Goal: Find specific page/section: Find specific page/section

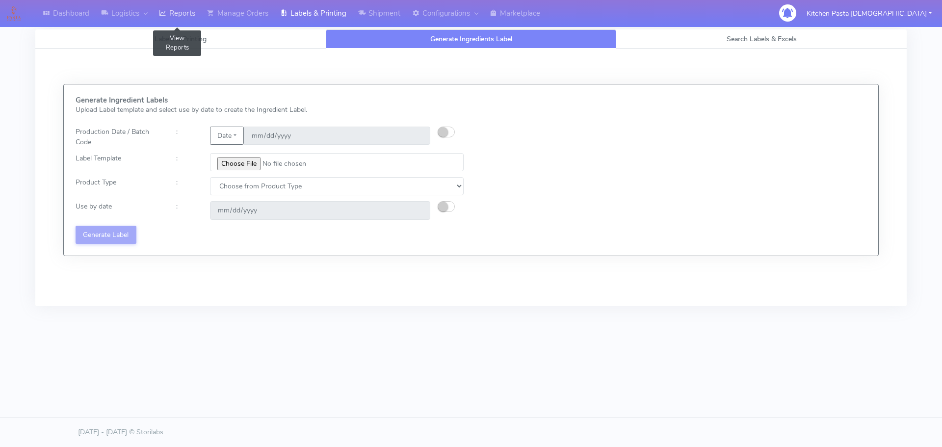
click at [193, 18] on link "Reports" at bounding box center [177, 13] width 48 height 27
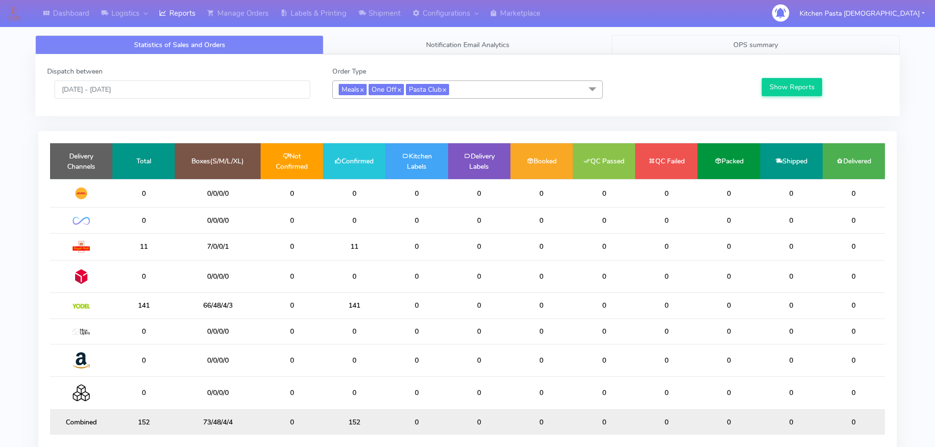
click at [721, 50] on link "OPS summary" at bounding box center [755, 44] width 288 height 19
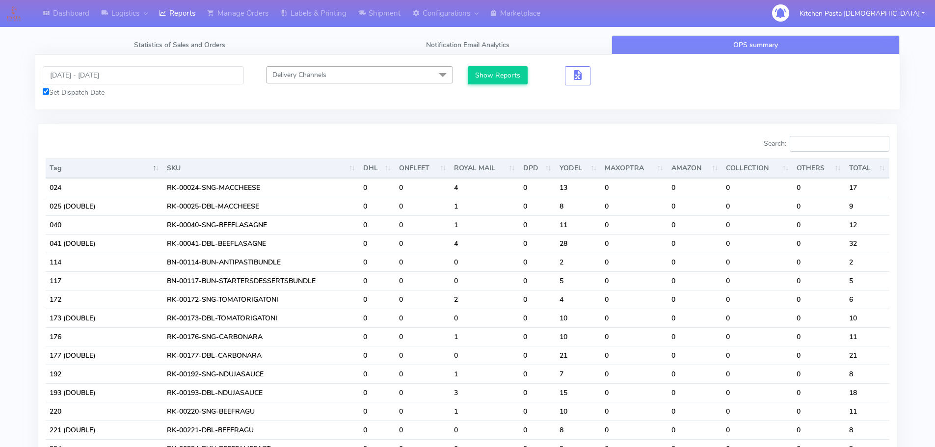
click at [821, 141] on input "Search:" at bounding box center [839, 144] width 100 height 16
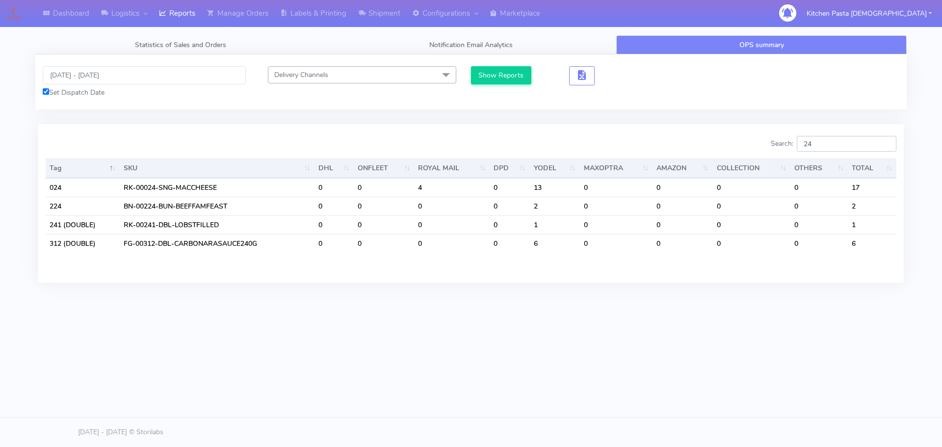
type input "241"
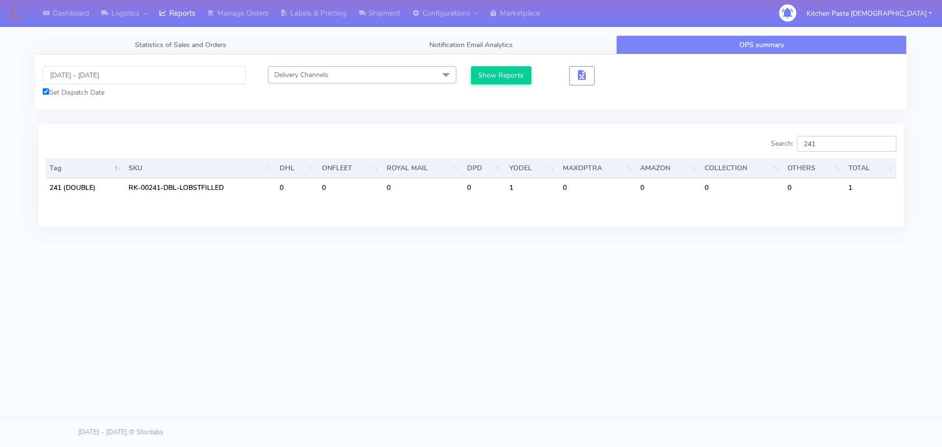
click at [883, 144] on input "241" at bounding box center [847, 144] width 100 height 16
click at [888, 144] on input "241" at bounding box center [847, 144] width 100 height 16
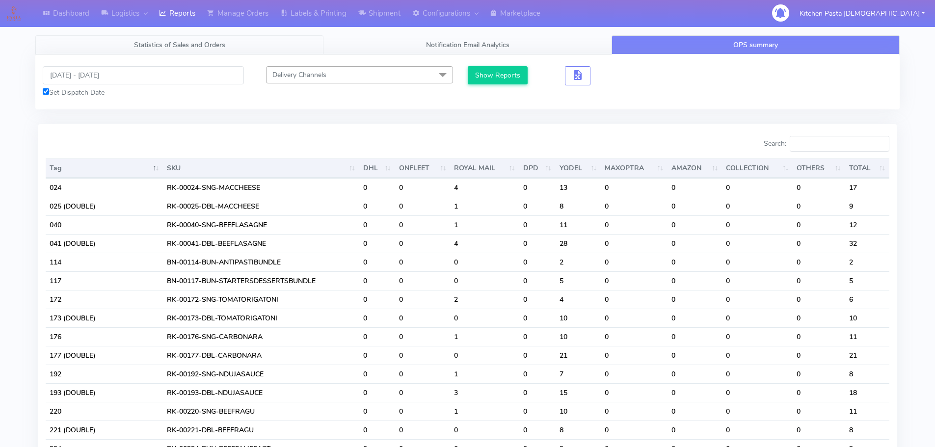
click at [182, 43] on span "Statistics of Sales and Orders" at bounding box center [179, 44] width 91 height 9
